Goal: Task Accomplishment & Management: Manage account settings

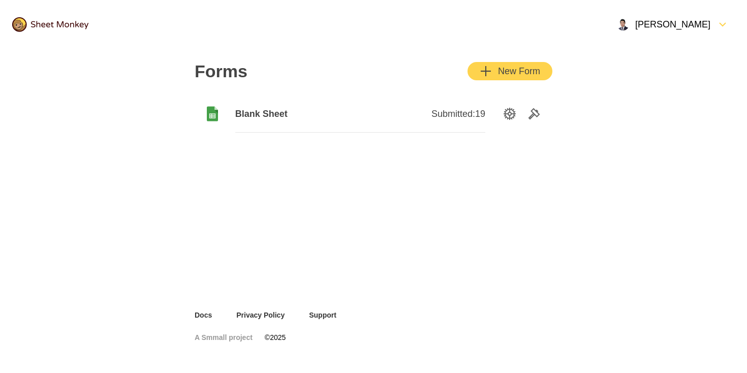
click at [717, 25] on icon "FormDown" at bounding box center [722, 24] width 12 height 12
click at [699, 68] on div "Settings" at bounding box center [689, 70] width 89 height 22
click at [721, 27] on icon "FormDown" at bounding box center [722, 24] width 12 height 12
click at [698, 29] on div "[PERSON_NAME]" at bounding box center [697, 24] width 93 height 12
click at [698, 29] on div "[PERSON_NAME]" at bounding box center [663, 24] width 93 height 12
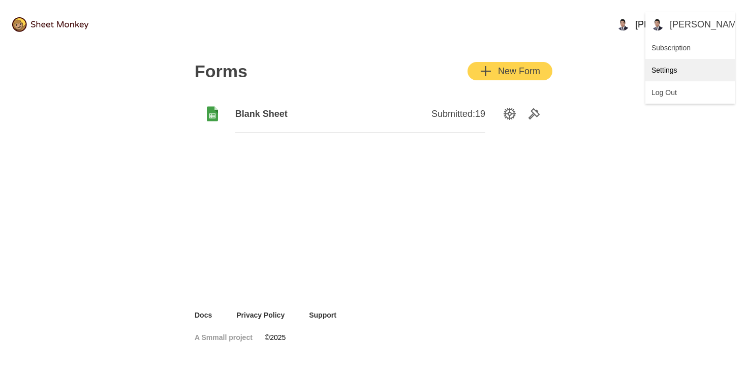
click at [682, 66] on div "Settings" at bounding box center [689, 70] width 89 height 22
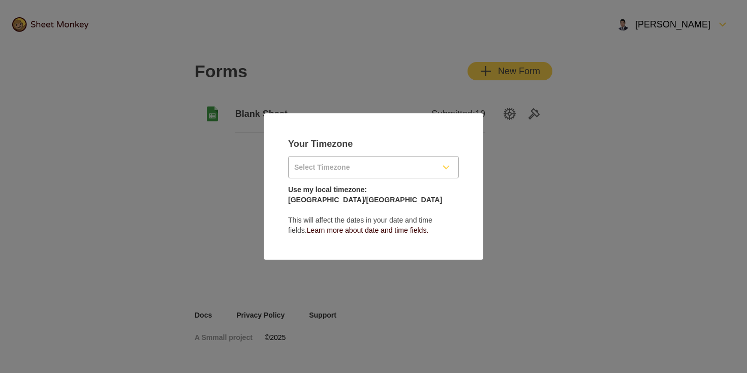
click at [454, 169] on div "Select Timezone" at bounding box center [374, 166] width 170 height 21
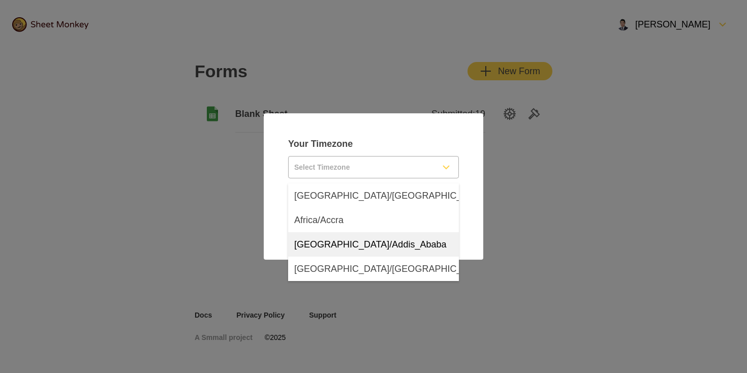
click at [414, 248] on div "[GEOGRAPHIC_DATA]/Addis_Ababa" at bounding box center [373, 244] width 171 height 24
type input "[GEOGRAPHIC_DATA]/Addis_Ababa"
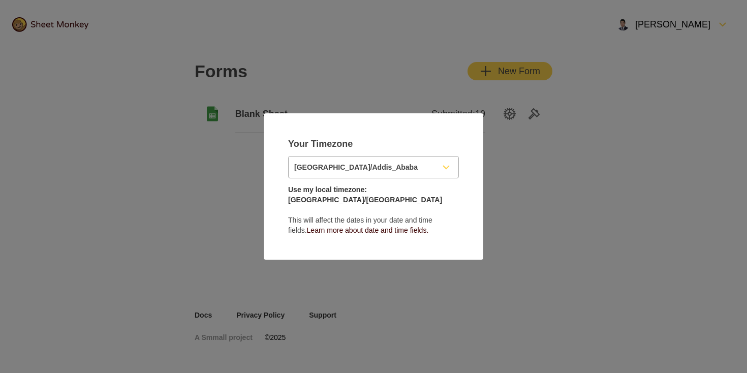
click at [426, 161] on button "[GEOGRAPHIC_DATA]/Addis_Ababa" at bounding box center [373, 167] width 171 height 22
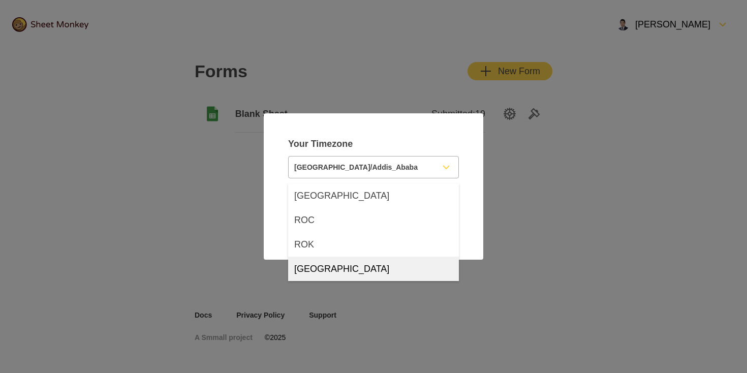
scroll to position [13928, 0]
click at [404, 263] on div "[GEOGRAPHIC_DATA]" at bounding box center [373, 266] width 171 height 24
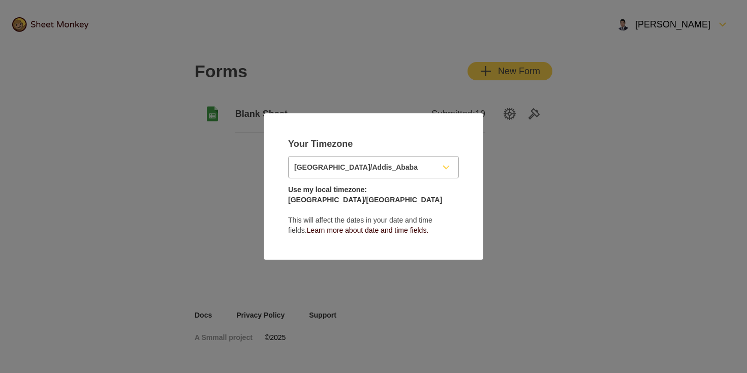
click at [468, 213] on main "Your Timezone [GEOGRAPHIC_DATA]/[GEOGRAPHIC_DATA] Use my local timezone: [GEOGR…" at bounding box center [373, 186] width 219 height 146
type input "[GEOGRAPHIC_DATA]"
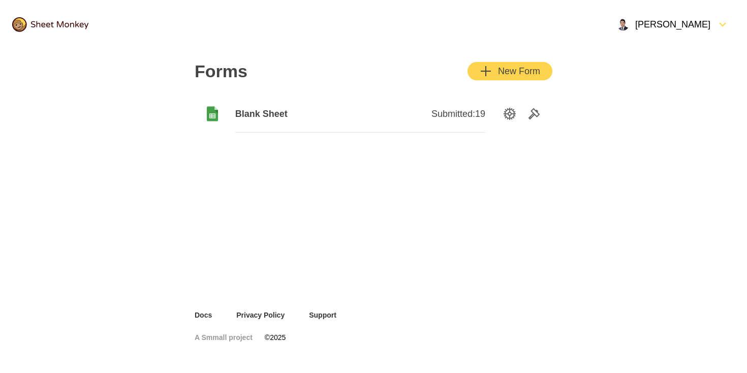
click at [687, 18] on div "[PERSON_NAME]" at bounding box center [673, 24] width 124 height 24
click at [676, 72] on div "Settings" at bounding box center [689, 70] width 89 height 22
click at [715, 31] on div "[PERSON_NAME]" at bounding box center [673, 24] width 124 height 24
click at [699, 90] on div "Log Out" at bounding box center [689, 92] width 89 height 22
